Goal: Information Seeking & Learning: Find specific fact

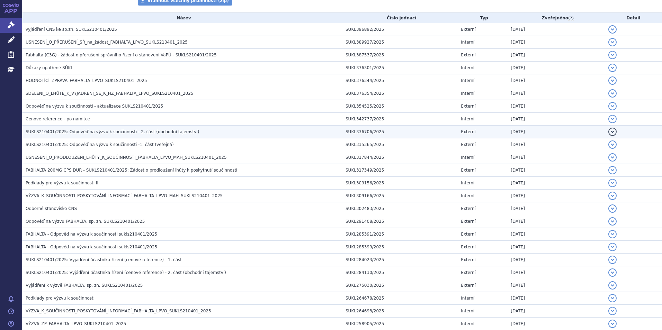
scroll to position [14, 0]
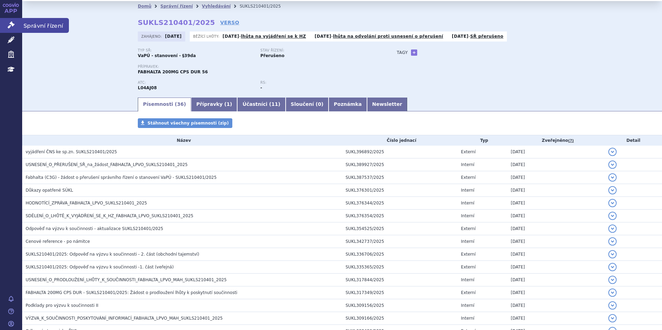
click at [10, 25] on icon at bounding box center [11, 24] width 7 height 7
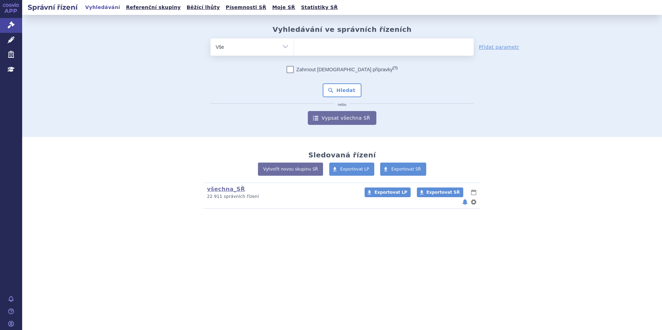
click at [335, 50] on ul at bounding box center [384, 45] width 180 height 15
click at [294, 50] on select at bounding box center [294, 46] width 0 height 17
type input "fa"
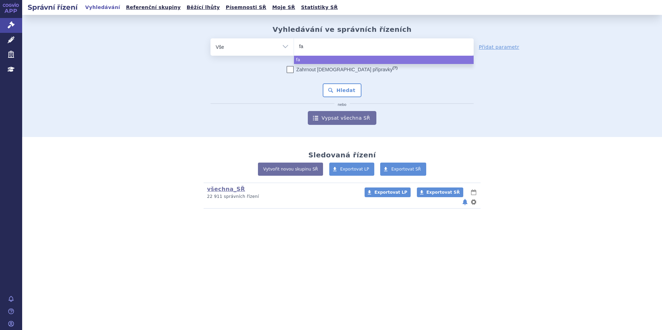
type input "fab"
type input "fabh"
type input "fabha"
type input "fabhalt"
type input "fabhalta"
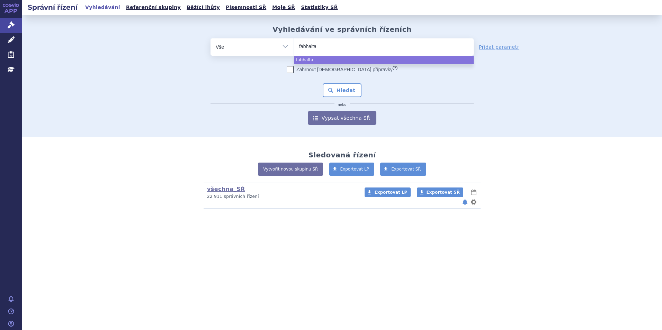
select select "fabhalta"
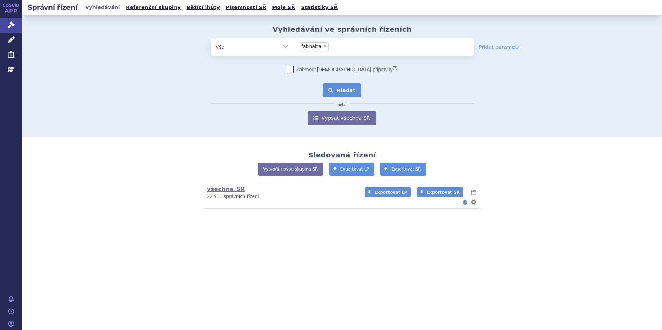
click at [342, 92] on button "Hledat" at bounding box center [342, 90] width 39 height 14
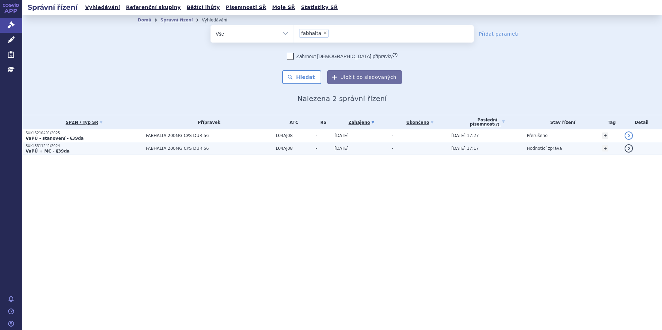
click at [46, 151] on strong "VaPÚ + MC - §39da" at bounding box center [48, 151] width 44 height 5
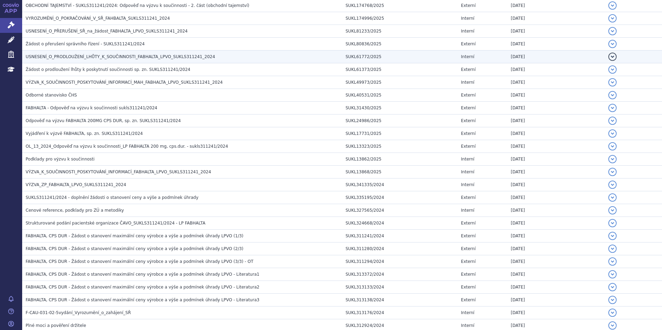
scroll to position [396, 0]
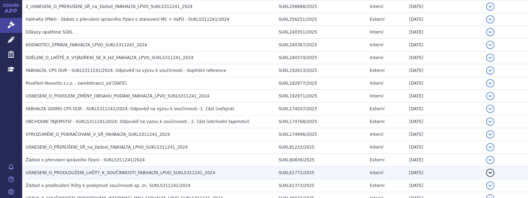
scroll to position [223, 0]
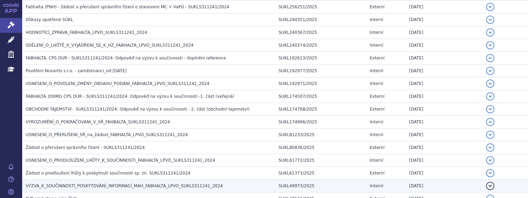
click at [167, 186] on span "VÝZVA_K_SOUČINNOSTI_POSKYTOVÁNÍ_INFORMACÍ_MAH_FABHALTA_LPVO_SUKLS311241_2024" at bounding box center [124, 186] width 197 height 5
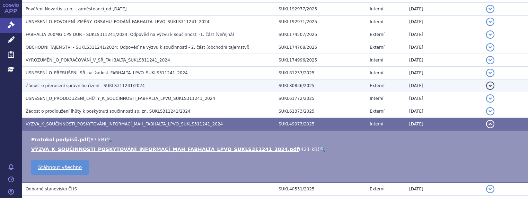
scroll to position [292, 0]
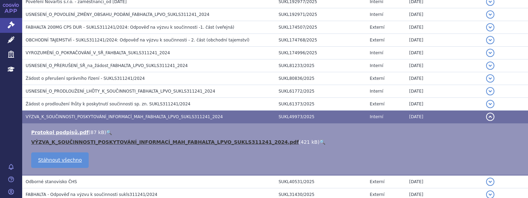
click at [129, 141] on link "VÝZVA_K_SOUČINNOSTI_POSKYTOVÁNÍ_INFORMACÍ_MAH_FABHALTA_LPVO_SUKLS311241_2024.pdf" at bounding box center [164, 143] width 267 height 6
